Goal: Book appointment/travel/reservation

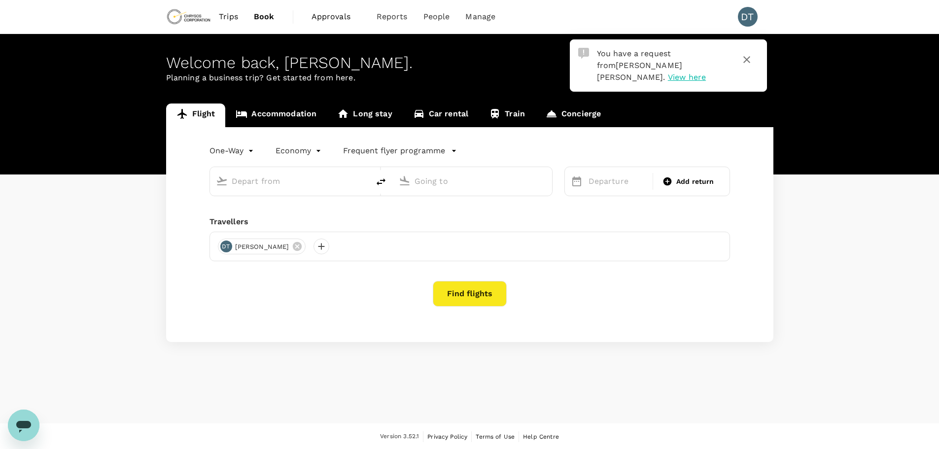
type input "roundtrip"
type input "business"
type input "Adelaide (ADL)"
type input "Vancouver Intl (YVR)"
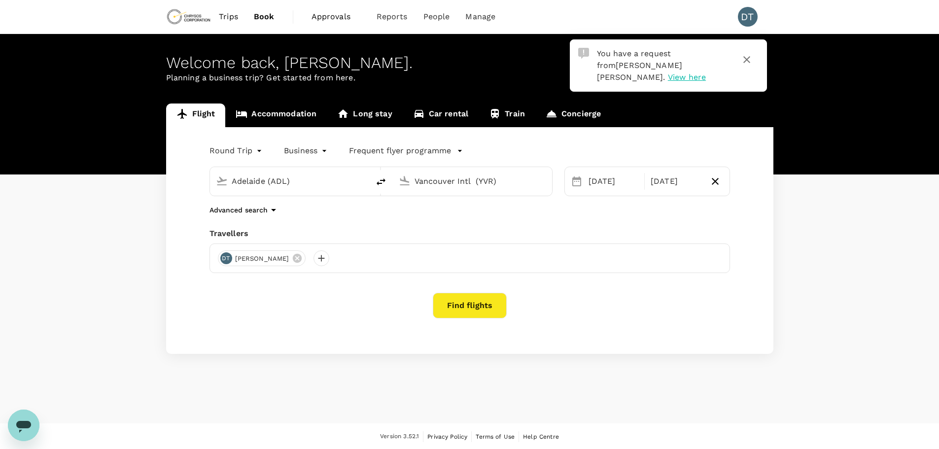
click at [688, 72] on span "View here" at bounding box center [687, 76] width 38 height 9
